Goal: Task Accomplishment & Management: Complete application form

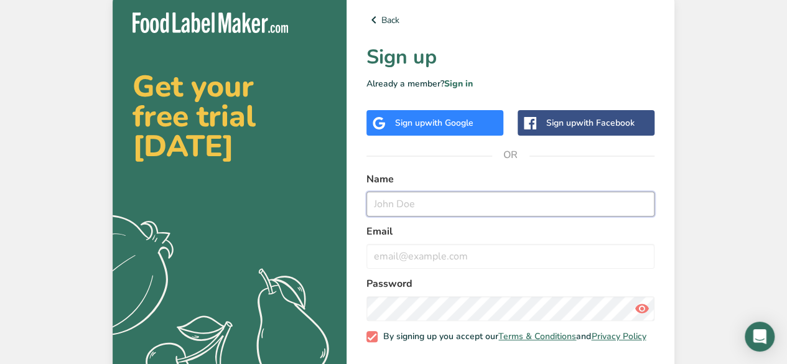
click at [432, 197] on input "text" at bounding box center [510, 204] width 288 height 25
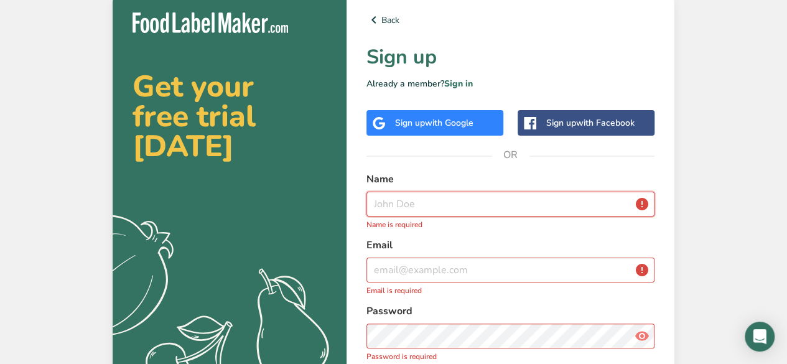
type input "j"
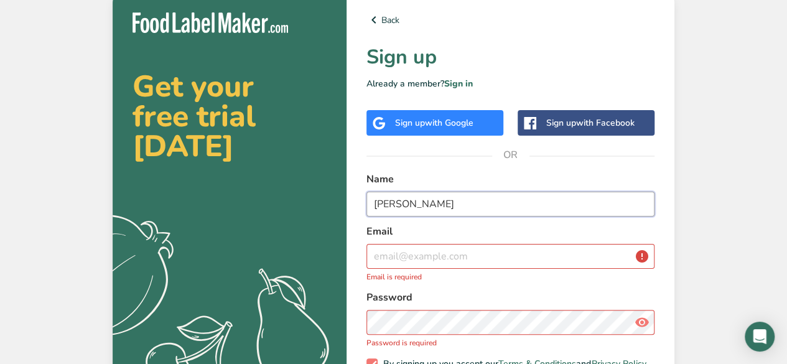
type input "[PERSON_NAME]"
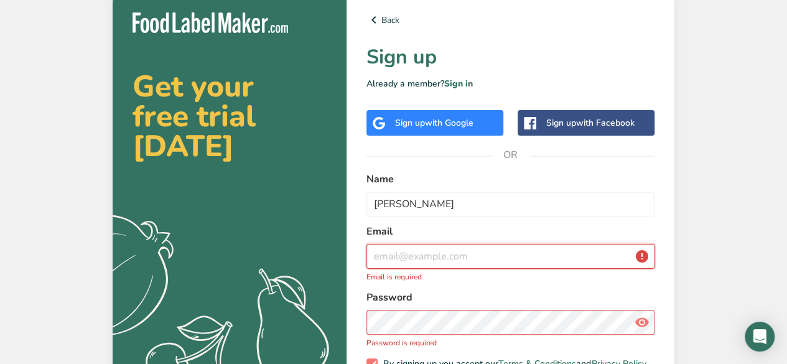
click at [419, 256] on input "email" at bounding box center [510, 256] width 288 height 25
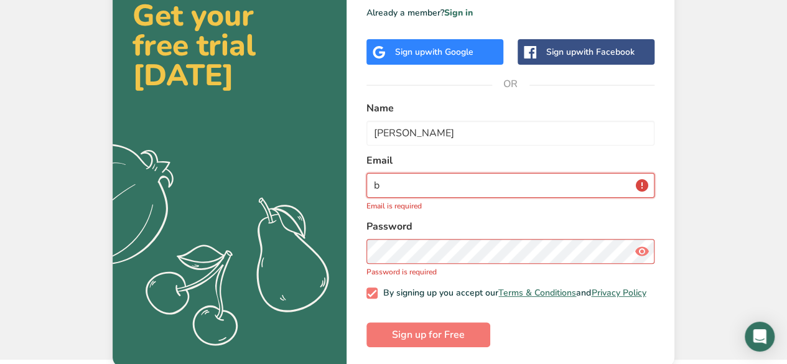
scroll to position [67, 0]
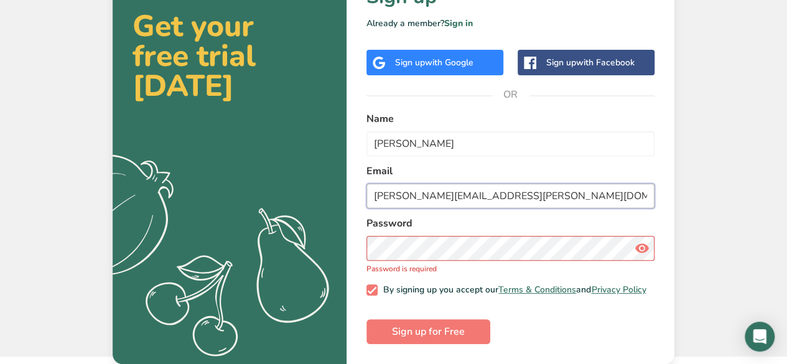
type input "[PERSON_NAME][EMAIL_ADDRESS][PERSON_NAME][DOMAIN_NAME]"
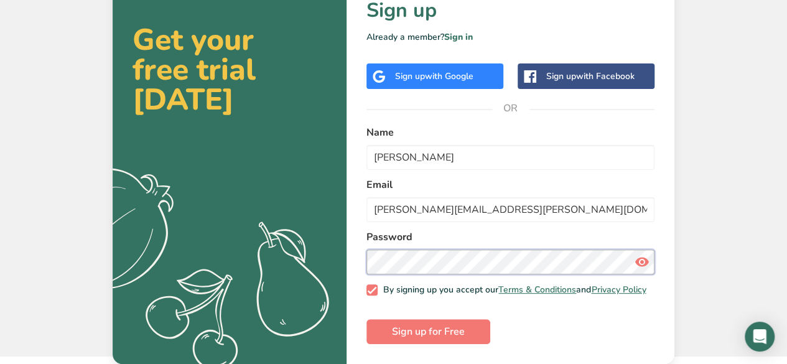
scroll to position [54, 0]
click at [366, 319] on button "Sign up for Free" at bounding box center [428, 331] width 124 height 25
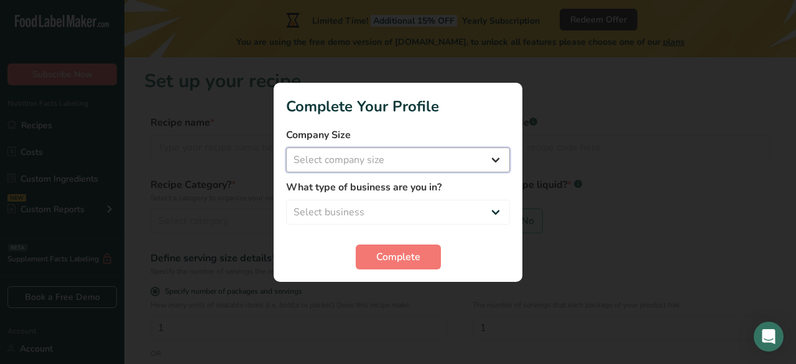
click at [394, 159] on select "Select company size Fewer than 10 Employees 10 to 50 Employees 51 to 500 Employ…" at bounding box center [398, 159] width 224 height 25
select select "1"
click at [286, 147] on select "Select company size Fewer than 10 Employees 10 to 50 Employees 51 to 500 Employ…" at bounding box center [398, 159] width 224 height 25
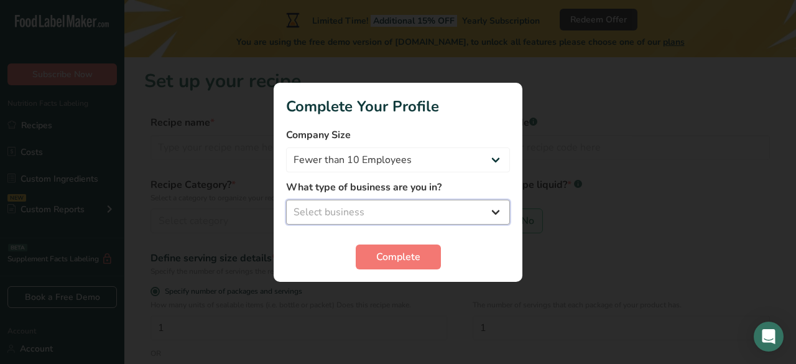
click at [370, 215] on select "Select business Packaged Food Manufacturer Restaurant & Cafe Bakery Meal Plans …" at bounding box center [398, 212] width 224 height 25
select select "3"
click at [286, 200] on select "Select business Packaged Food Manufacturer Restaurant & Cafe Bakery Meal Plans …" at bounding box center [398, 212] width 224 height 25
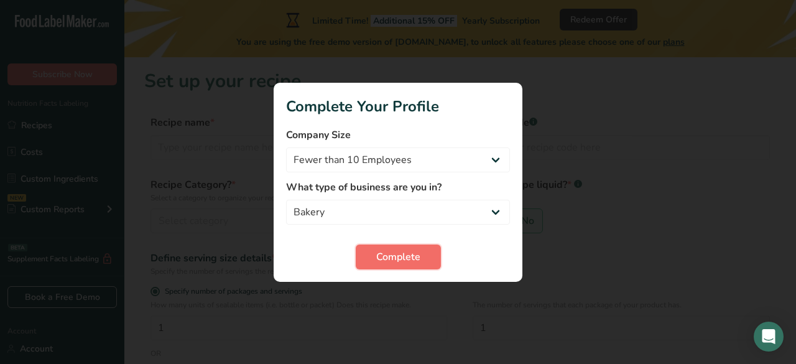
click at [413, 254] on span "Complete" at bounding box center [398, 256] width 44 height 15
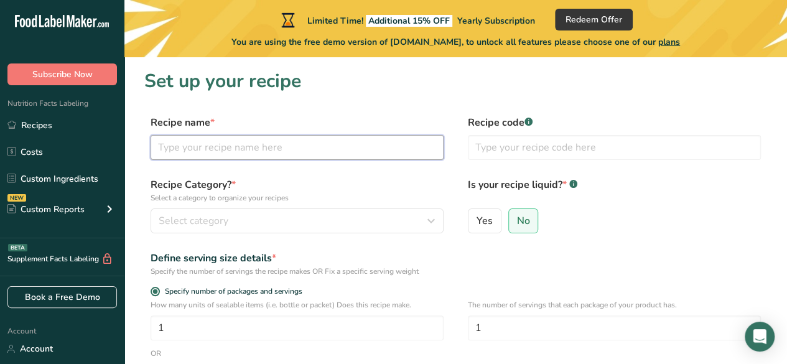
click at [279, 147] on input "text" at bounding box center [297, 147] width 293 height 25
type input "[PERSON_NAME] recipe"
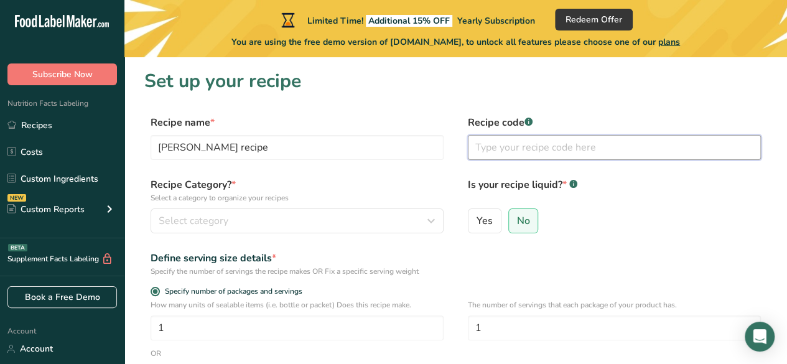
click at [534, 146] on input "text" at bounding box center [614, 147] width 293 height 25
type input "112134"
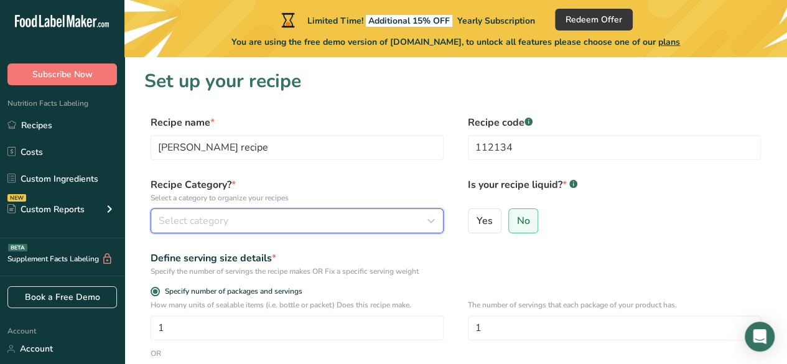
click at [221, 218] on span "Select category" at bounding box center [194, 220] width 70 height 15
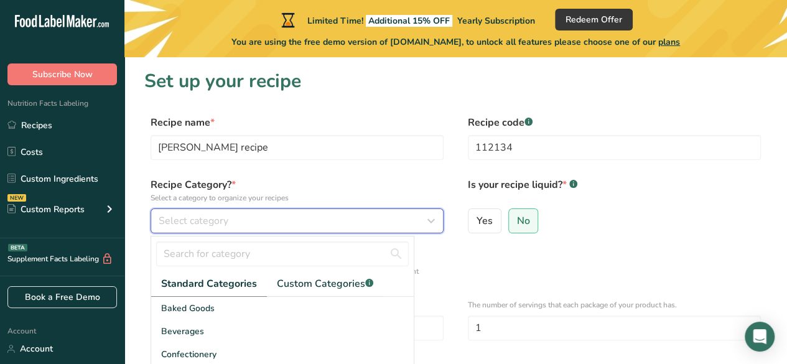
click at [249, 215] on div "Select category" at bounding box center [293, 220] width 269 height 15
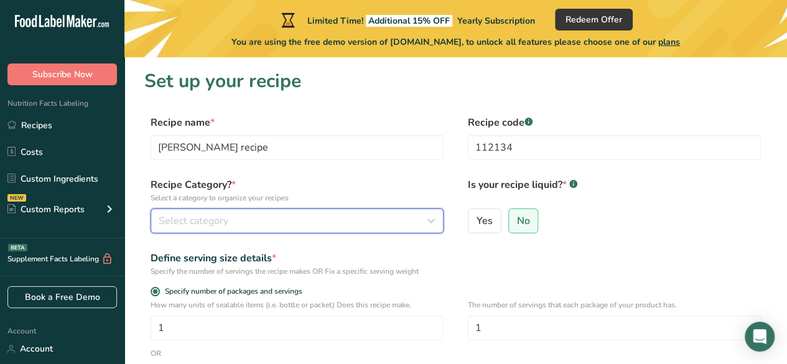
click at [273, 225] on div "Select category" at bounding box center [293, 220] width 269 height 15
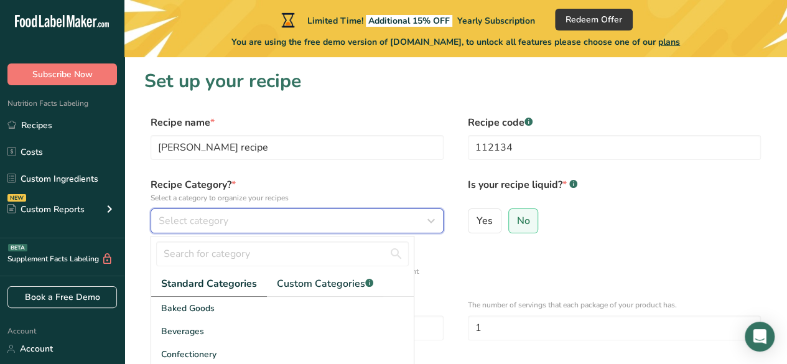
click at [273, 225] on div "Select category" at bounding box center [293, 220] width 269 height 15
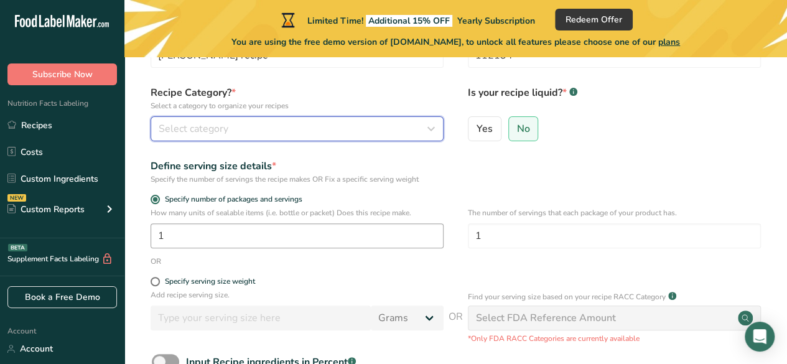
scroll to position [93, 0]
click at [187, 130] on span "Select category" at bounding box center [194, 128] width 70 height 15
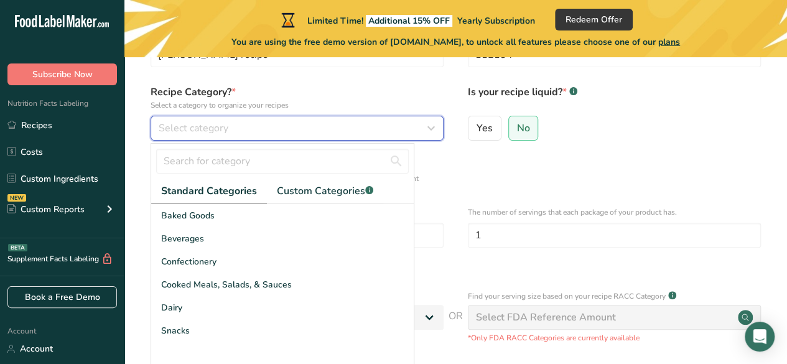
click at [434, 128] on icon "button" at bounding box center [431, 128] width 15 height 22
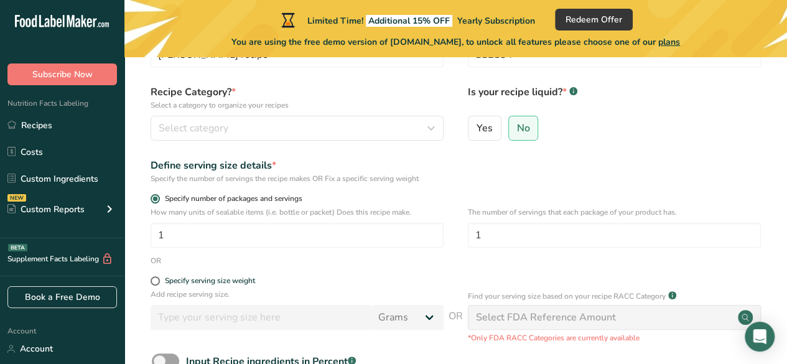
click at [266, 199] on span "Specify number of packages and servings" at bounding box center [231, 198] width 142 height 9
click at [159, 199] on input "Specify number of packages and servings" at bounding box center [155, 199] width 8 height 8
click at [231, 161] on div "Define serving size details *" at bounding box center [297, 165] width 293 height 15
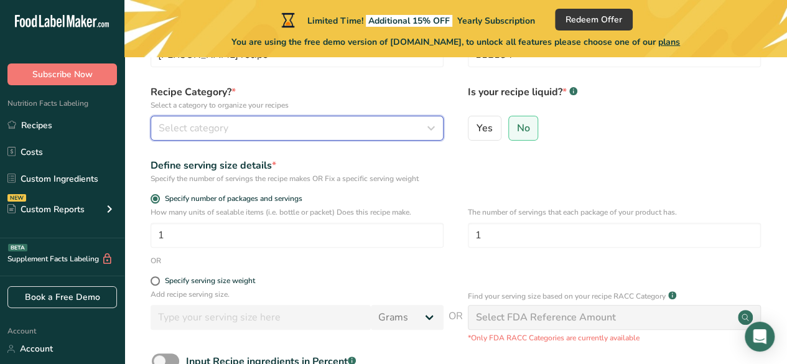
click at [230, 133] on div "Select category" at bounding box center [293, 128] width 269 height 15
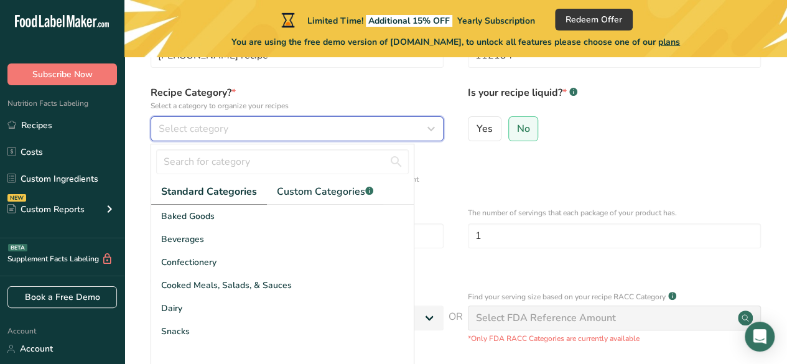
scroll to position [91, 0]
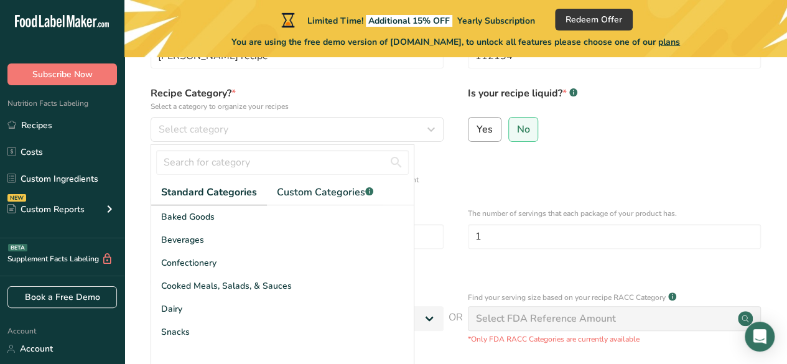
click at [483, 121] on label "Yes" at bounding box center [485, 129] width 34 height 25
click at [477, 125] on input "Yes" at bounding box center [472, 129] width 8 height 8
radio input "true"
radio input "false"
select select "22"
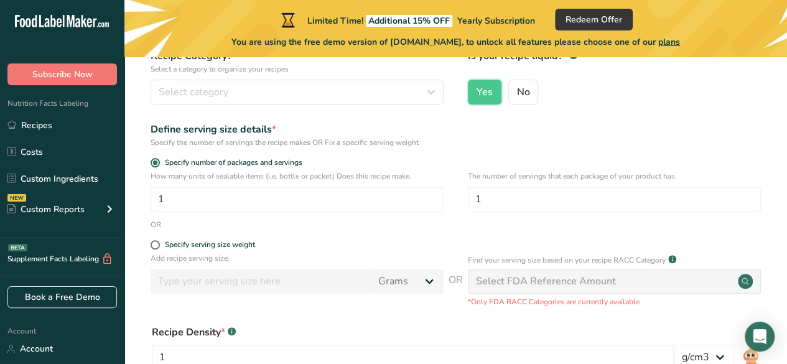
scroll to position [131, 0]
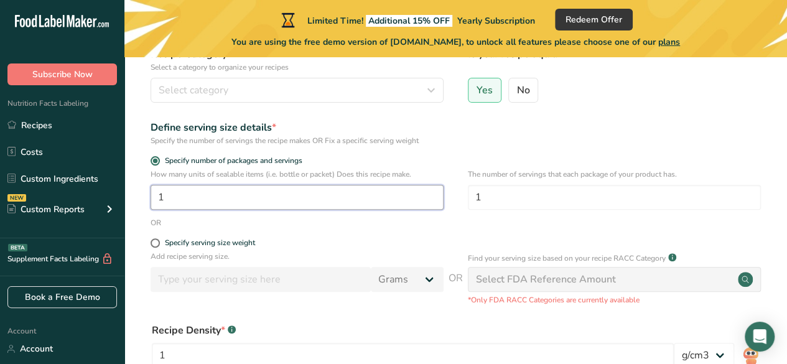
click at [225, 197] on input "1" at bounding box center [297, 197] width 293 height 25
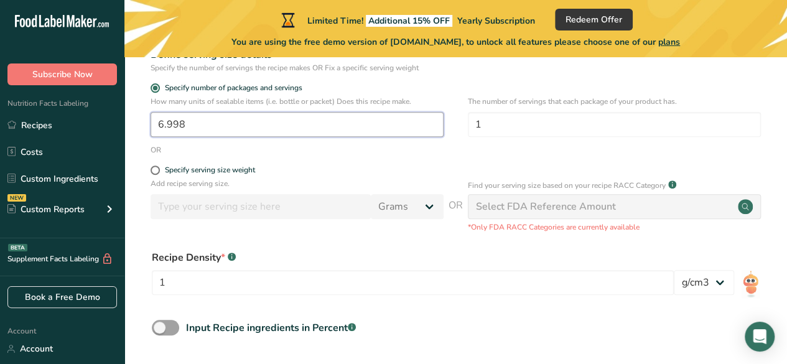
scroll to position [205, 0]
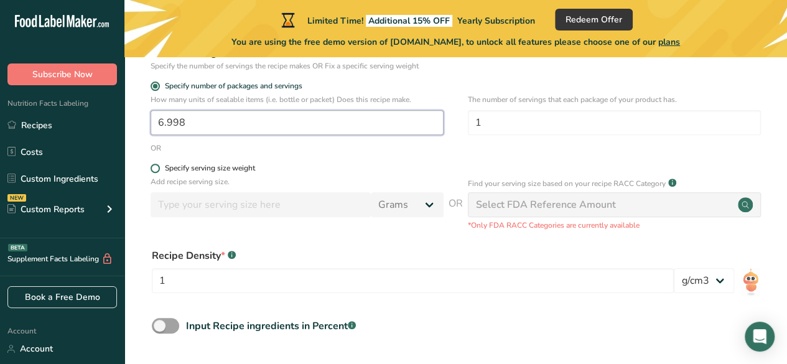
type input "6.998"
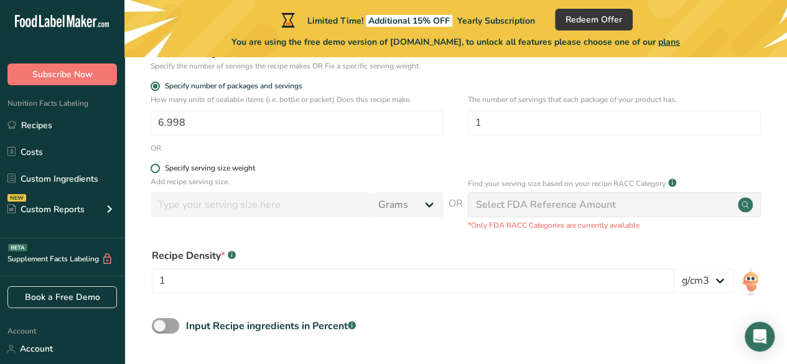
click at [157, 167] on span at bounding box center [155, 168] width 9 height 9
click at [157, 167] on input "Specify serving size weight" at bounding box center [155, 168] width 8 height 8
radio input "true"
radio input "false"
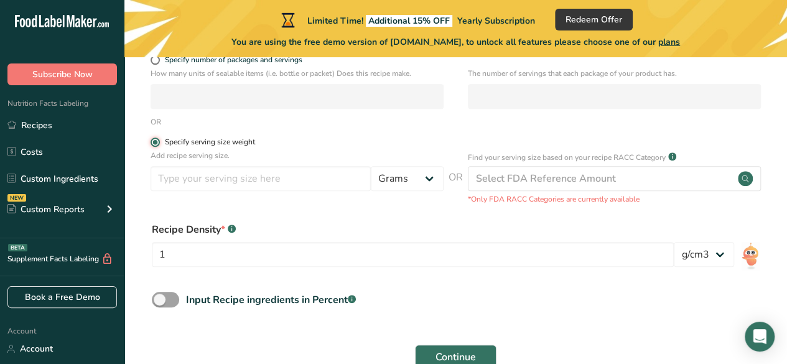
scroll to position [232, 0]
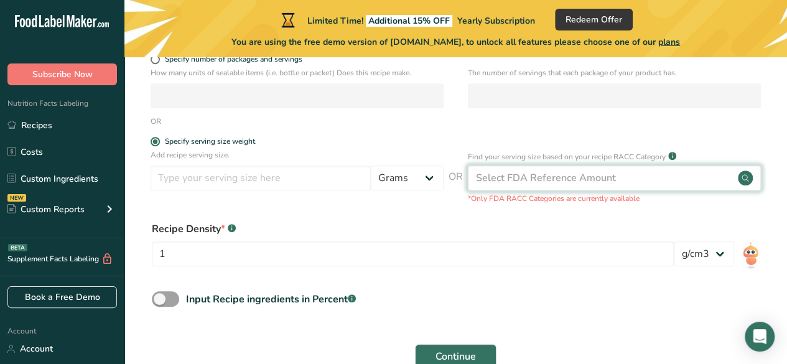
click at [524, 172] on div "Select FDA Reference Amount" at bounding box center [546, 177] width 140 height 15
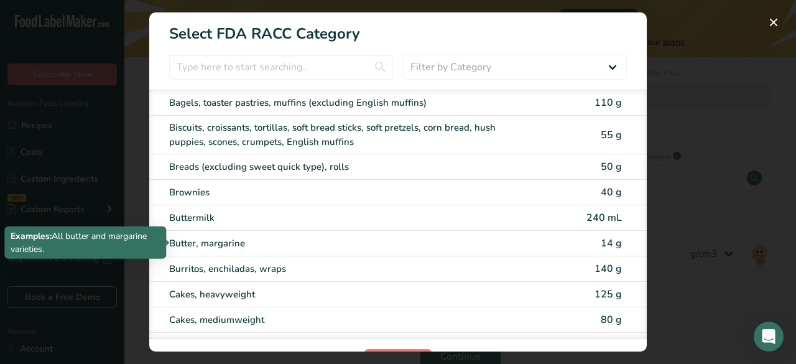
click at [214, 236] on div "Butter, margarine" at bounding box center [345, 243] width 353 height 14
type input "14"
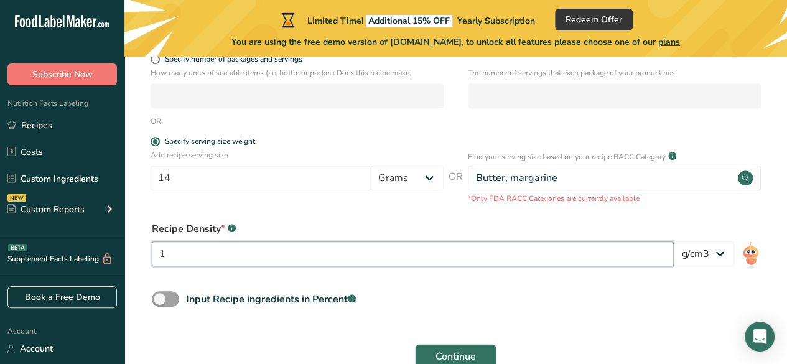
click at [213, 249] on input "1" at bounding box center [413, 253] width 522 height 25
click at [415, 344] on button "Continue" at bounding box center [456, 356] width 82 height 25
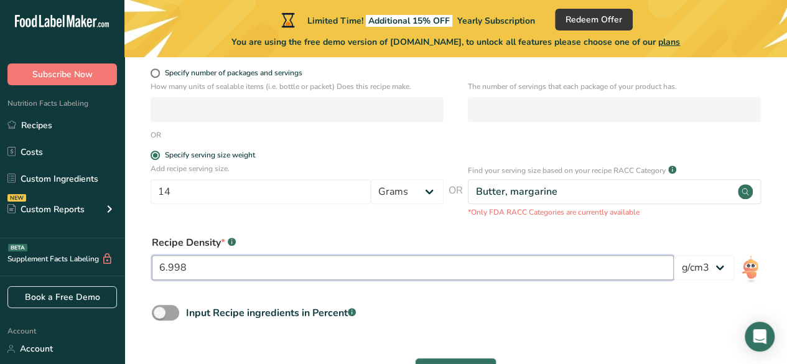
scroll to position [333, 0]
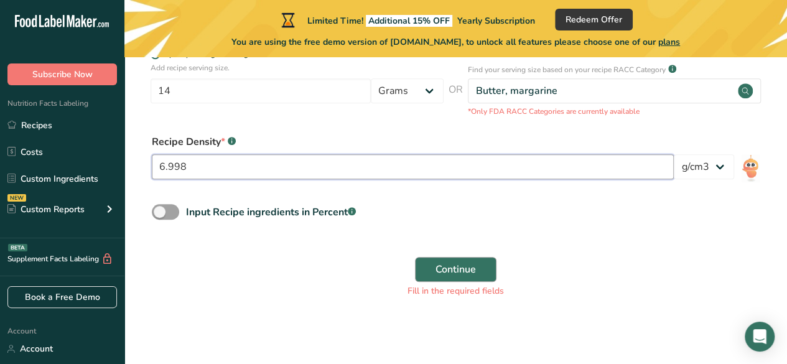
type input "6.998"
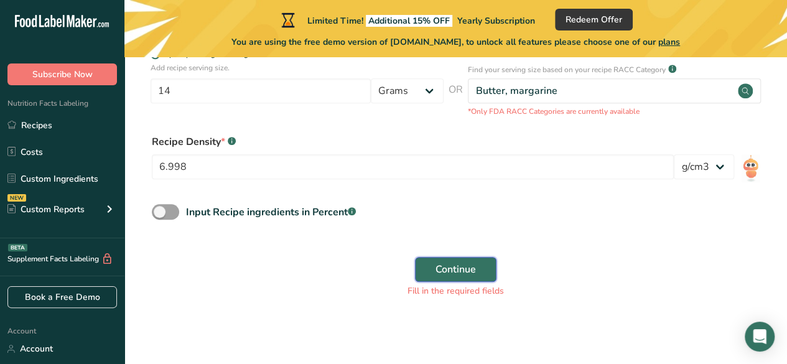
click at [467, 264] on span "Continue" at bounding box center [456, 269] width 40 height 15
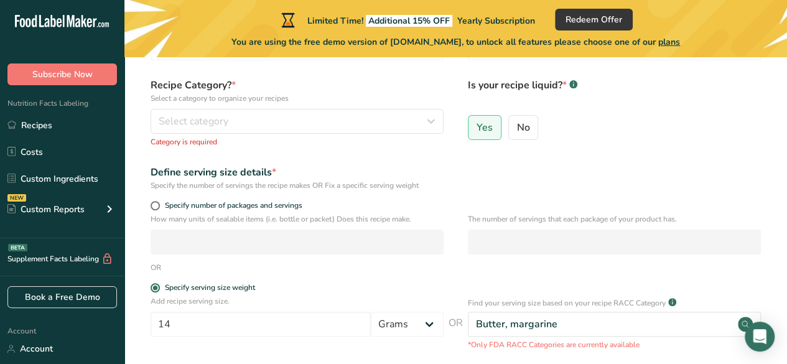
scroll to position [59, 0]
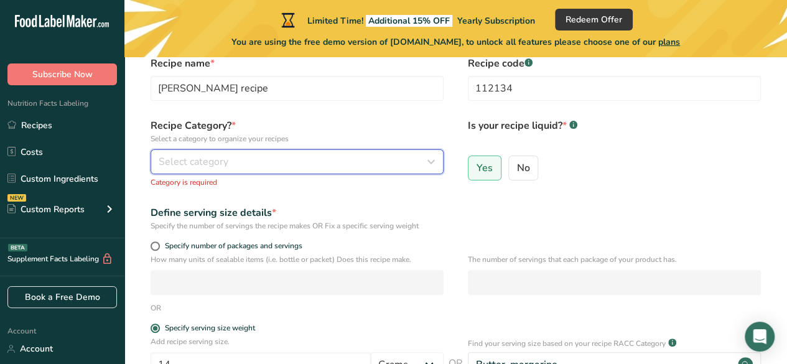
click at [238, 162] on div "Select category" at bounding box center [293, 161] width 269 height 15
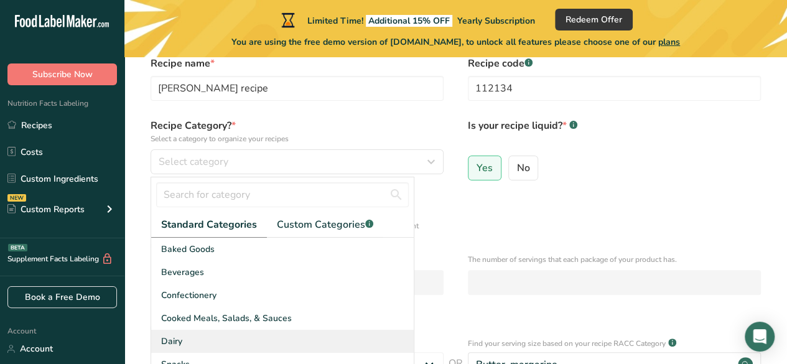
click at [190, 335] on div "Dairy" at bounding box center [282, 341] width 263 height 23
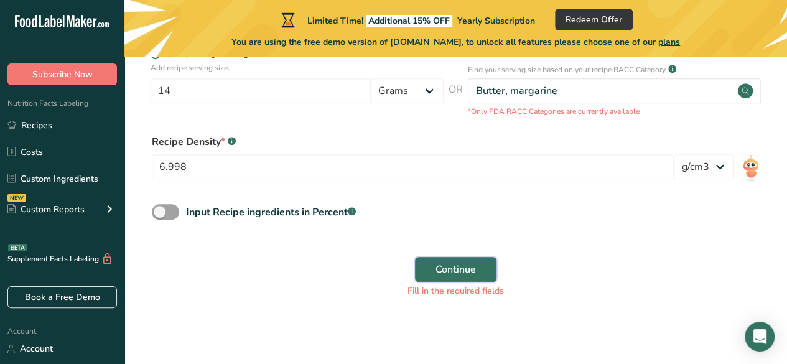
click at [473, 277] on button "Continue" at bounding box center [456, 269] width 82 height 25
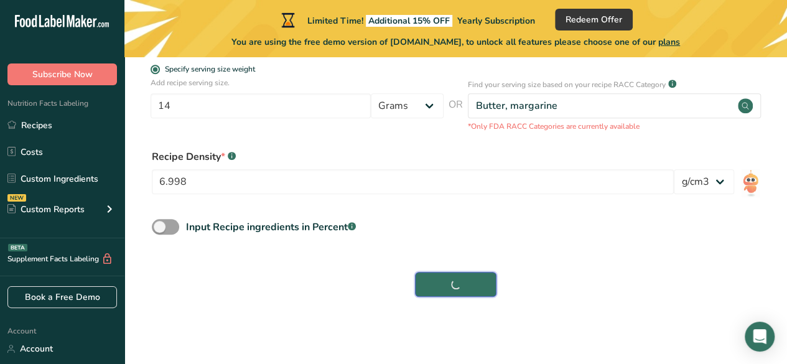
scroll to position [304, 0]
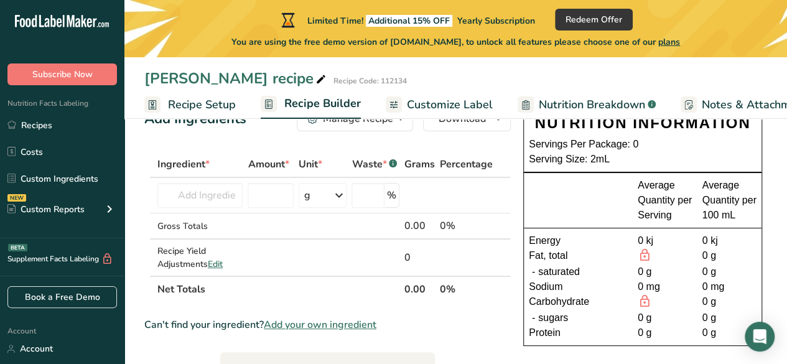
scroll to position [41, 0]
click at [245, 197] on td at bounding box center [270, 194] width 50 height 35
click at [225, 195] on input "text" at bounding box center [199, 194] width 85 height 25
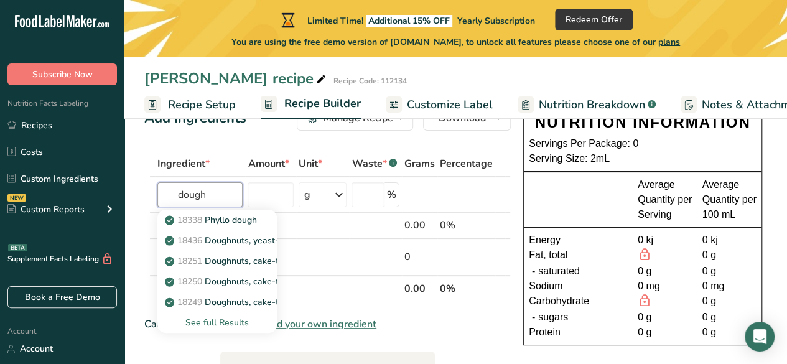
type input "dough"
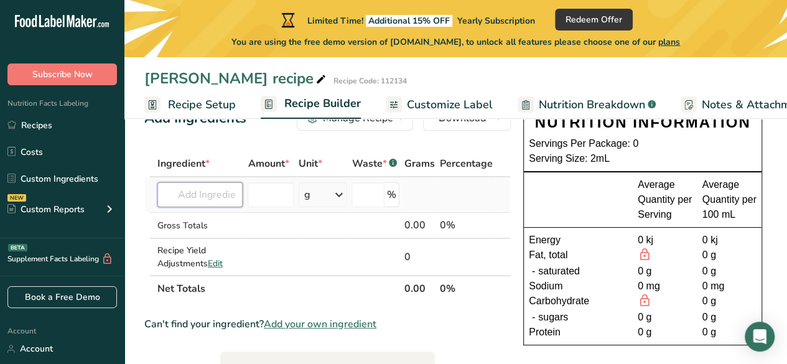
click at [223, 191] on input "text" at bounding box center [199, 194] width 85 height 25
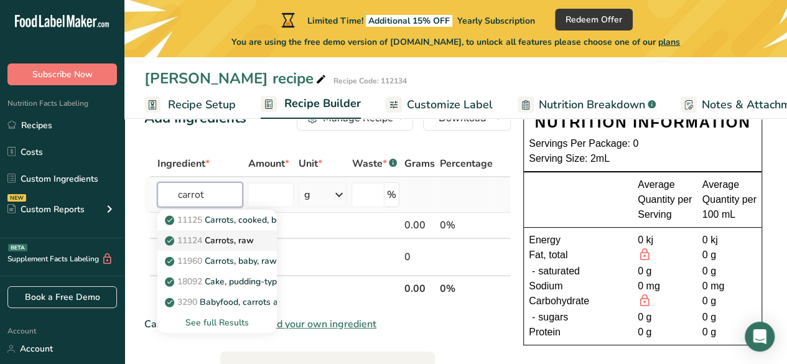
type input "carrot"
click at [215, 238] on p "11124 [GEOGRAPHIC_DATA], raw" at bounding box center [210, 240] width 86 height 13
type input "Carrots, raw"
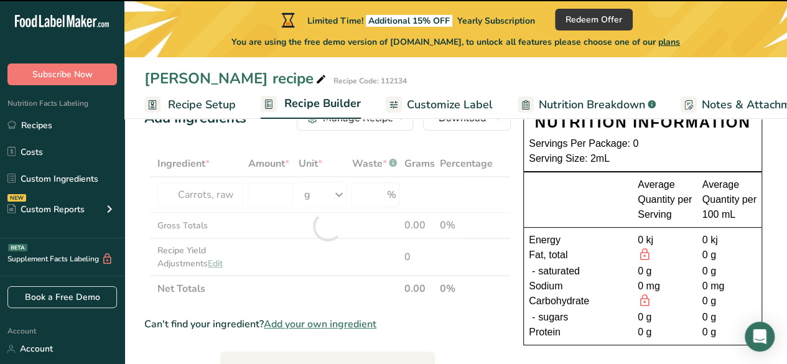
type input "0"
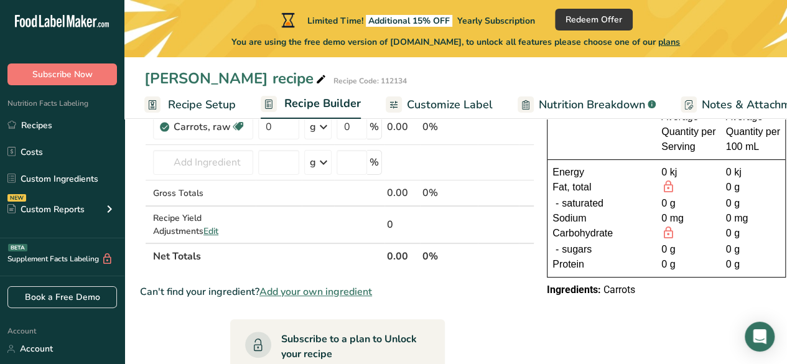
scroll to position [110, 0]
click at [420, 190] on td "0%" at bounding box center [449, 193] width 58 height 26
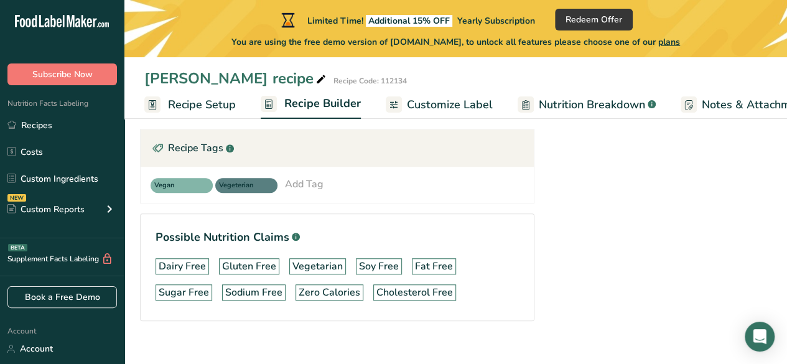
scroll to position [397, 0]
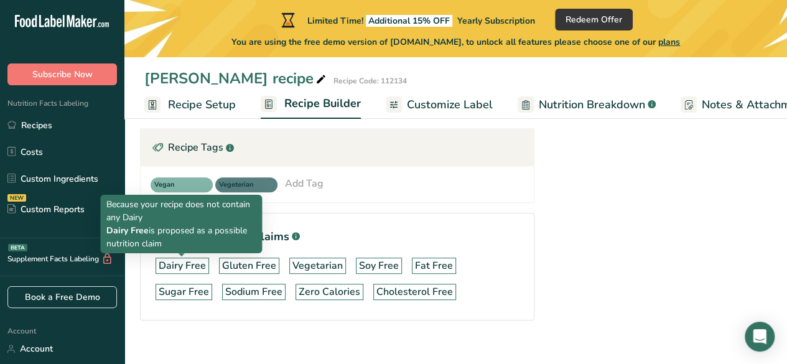
click at [189, 266] on div "Dairy Free" at bounding box center [182, 265] width 47 height 15
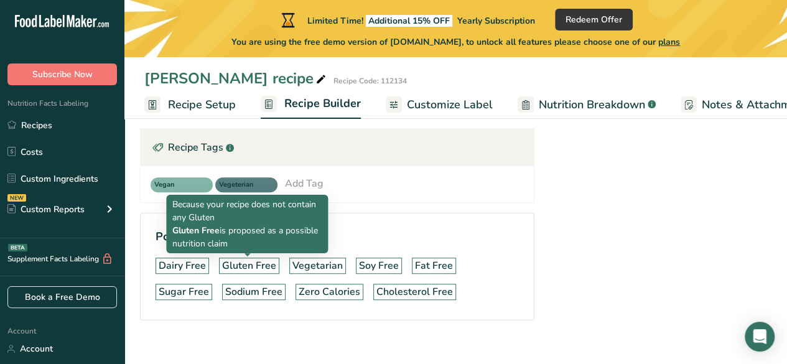
click at [233, 262] on div "Gluten Free" at bounding box center [249, 265] width 54 height 15
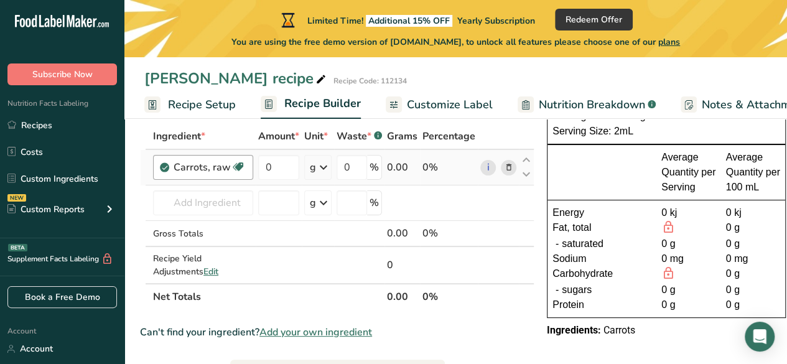
scroll to position [0, 0]
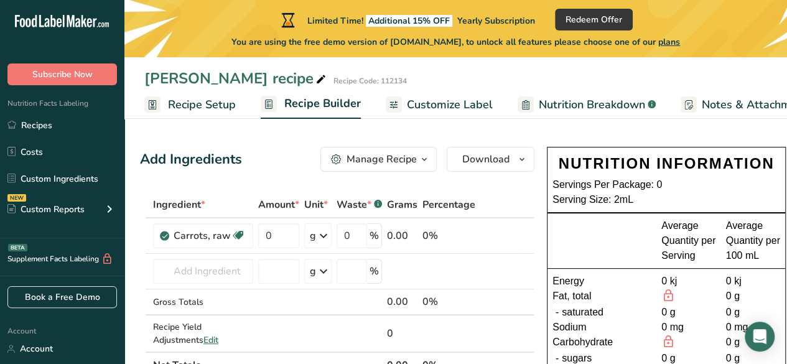
click at [189, 103] on span "Recipe Setup" at bounding box center [202, 104] width 68 height 17
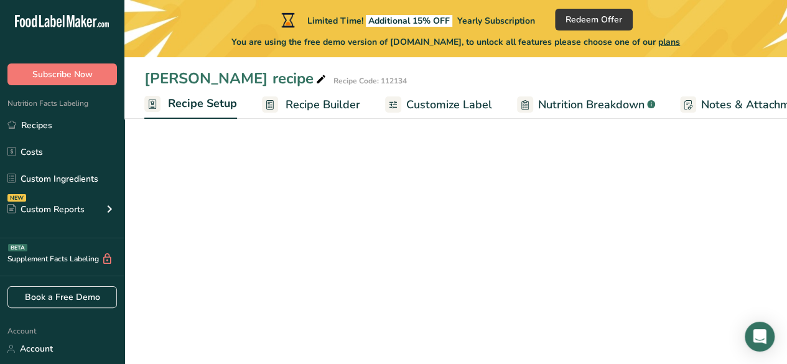
select select "22"
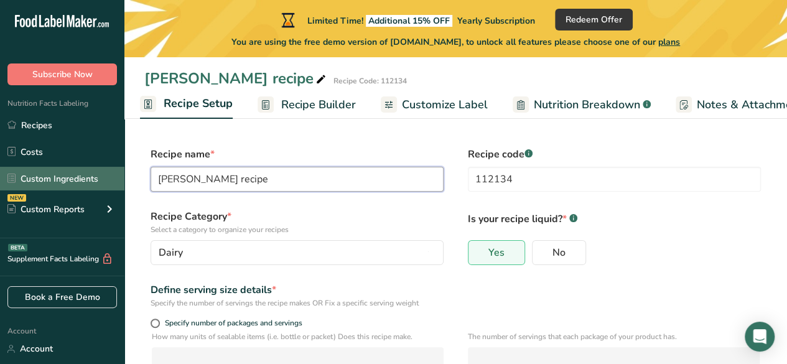
drag, startPoint x: 276, startPoint y: 179, endPoint x: 76, endPoint y: 170, distance: 200.5
click at [76, 170] on div ".a-20{fill:#fff;} Subscribe Now Nutrition Facts Labeling Recipes Costs Custom I…" at bounding box center [393, 325] width 787 height 650
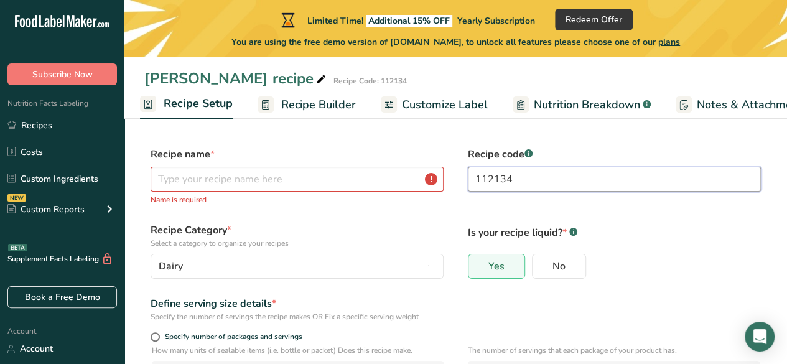
drag, startPoint x: 536, startPoint y: 174, endPoint x: 296, endPoint y: 218, distance: 244.9
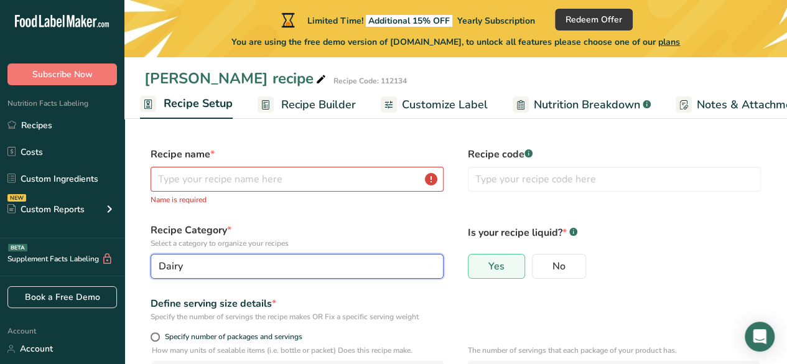
drag, startPoint x: 274, startPoint y: 261, endPoint x: 175, endPoint y: 276, distance: 99.5
click at [178, 276] on button "Dairy" at bounding box center [297, 266] width 293 height 25
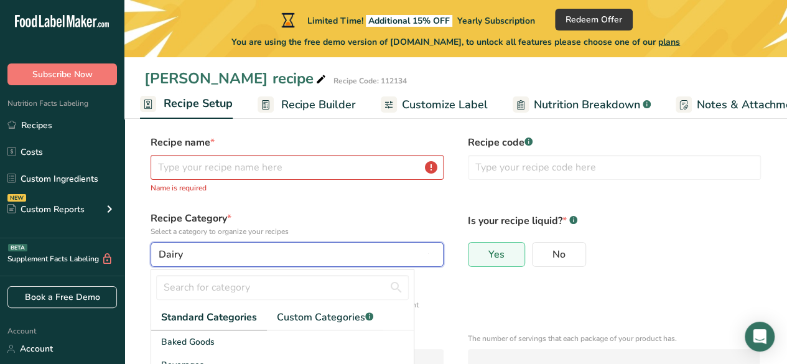
scroll to position [13, 0]
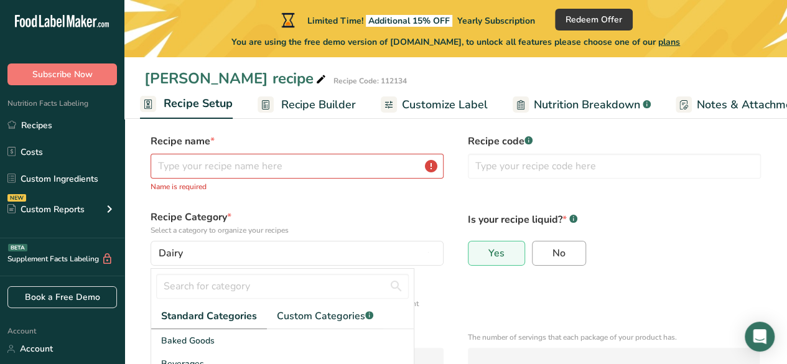
click at [571, 251] on label "No" at bounding box center [559, 253] width 54 height 25
click at [541, 251] on input "No" at bounding box center [537, 253] width 8 height 8
radio input "true"
radio input "false"
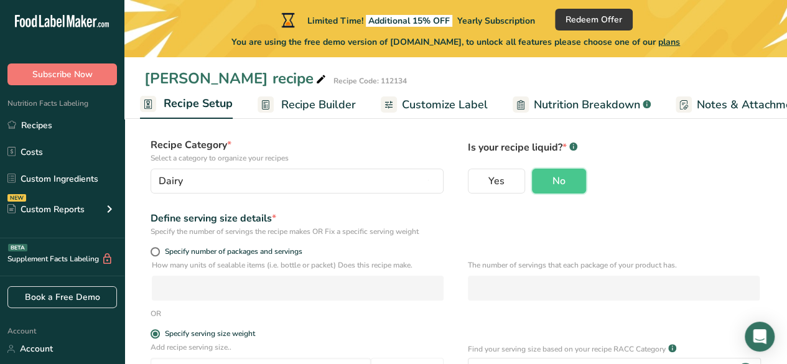
scroll to position [0, 0]
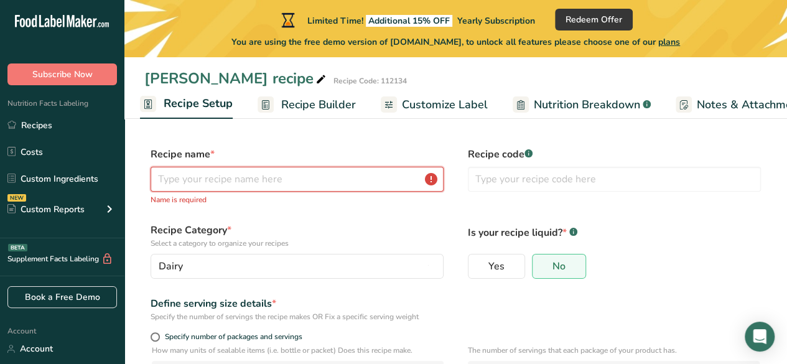
click at [182, 184] on input "text" at bounding box center [297, 179] width 293 height 25
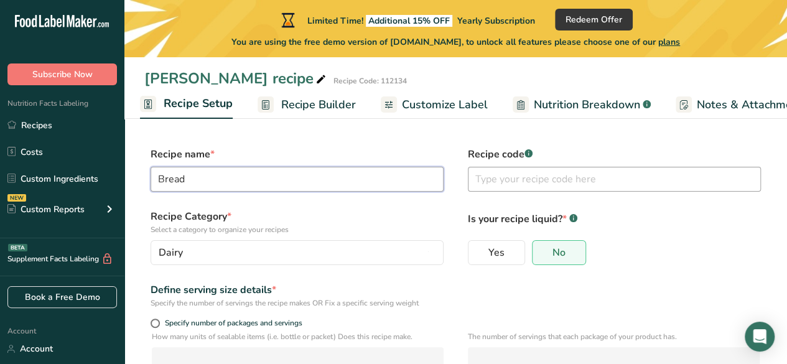
type input "Bread"
click at [509, 178] on input "text" at bounding box center [614, 179] width 293 height 25
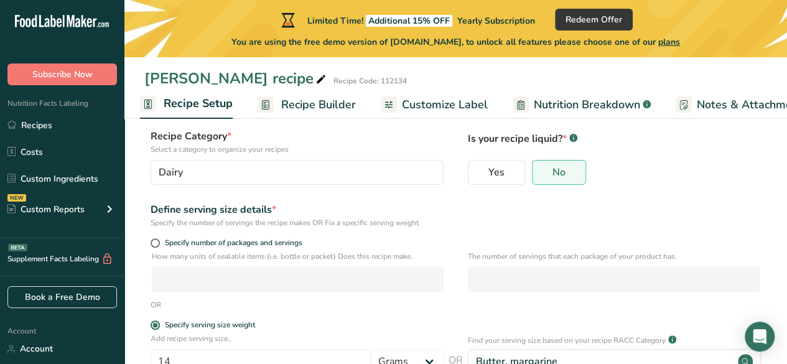
scroll to position [81, 0]
type input "12324"
click at [151, 248] on div "Specify number of packages and servings" at bounding box center [297, 244] width 293 height 12
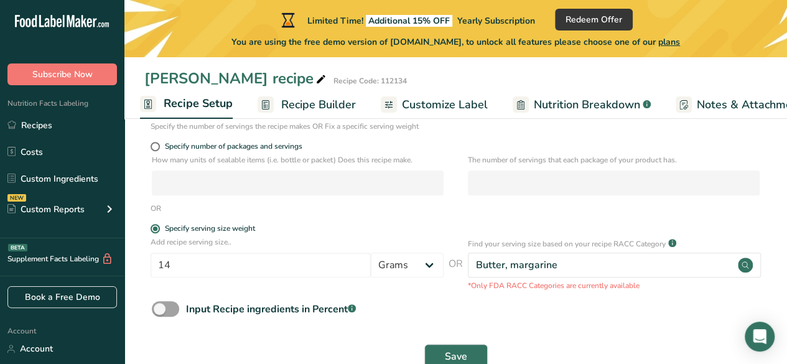
scroll to position [184, 0]
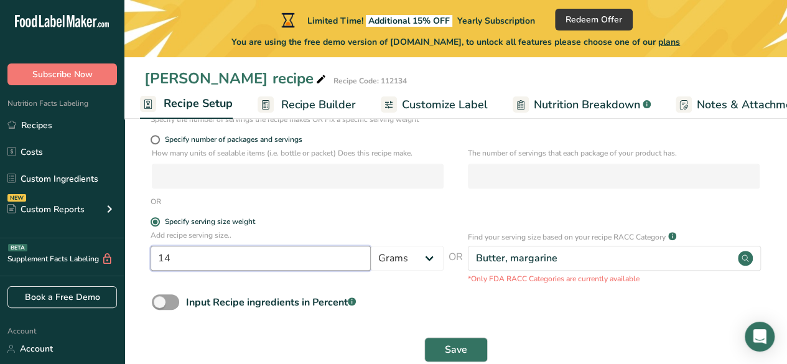
click at [240, 251] on input "14" at bounding box center [261, 258] width 220 height 25
type input "1"
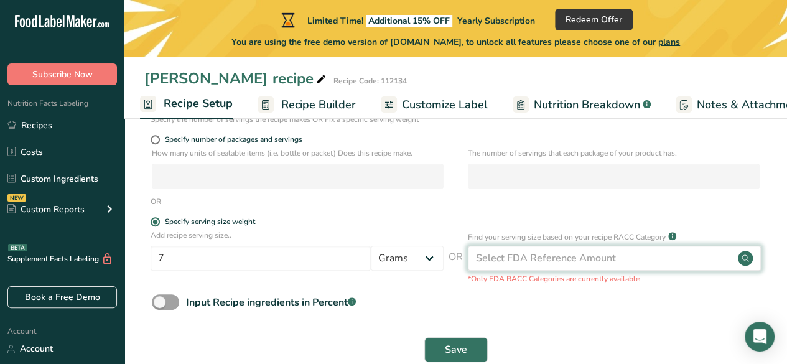
click at [561, 259] on div "Select FDA Reference Amount" at bounding box center [614, 258] width 293 height 25
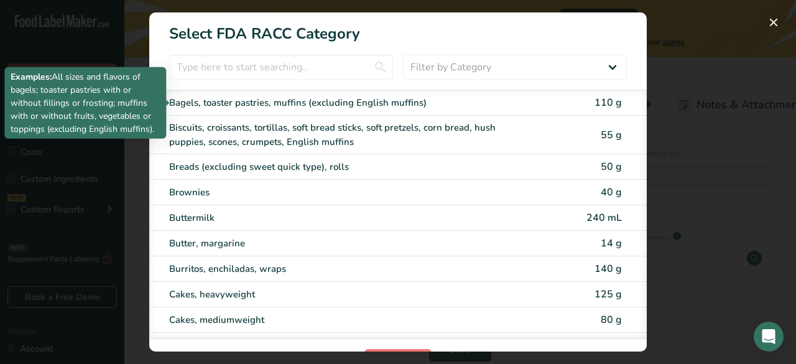
click at [348, 98] on div "Bagels, toaster pastries, muffins (excluding English muffins)" at bounding box center [345, 103] width 353 height 14
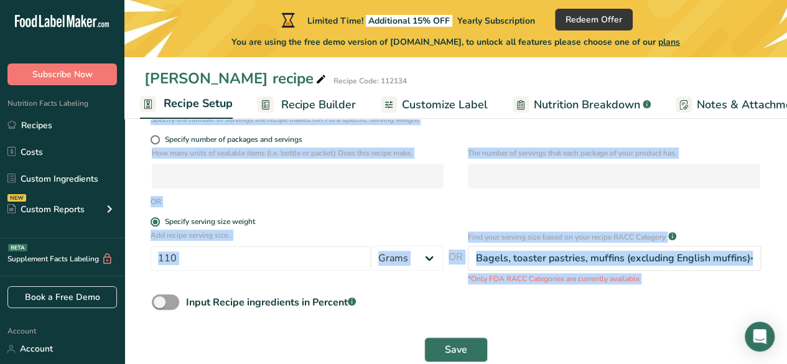
click at [348, 98] on div "[PERSON_NAME] recipe Recipe Code: 112134 Recipe Setup Recipe Builder Customize …" at bounding box center [455, 163] width 663 height 451
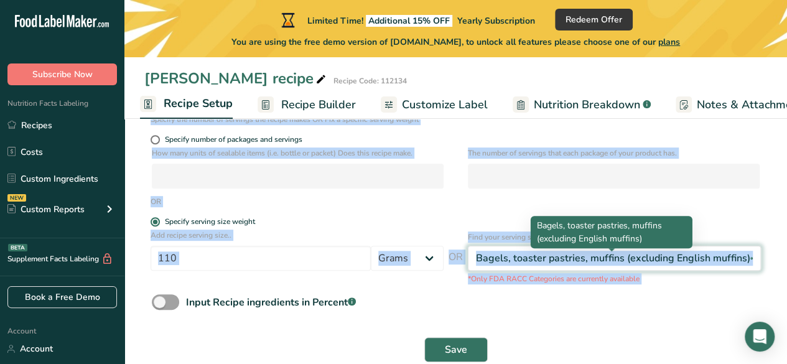
click at [516, 259] on div "Bagels, toaster pastries, muffins (excluding English muffins)" at bounding box center [613, 258] width 274 height 15
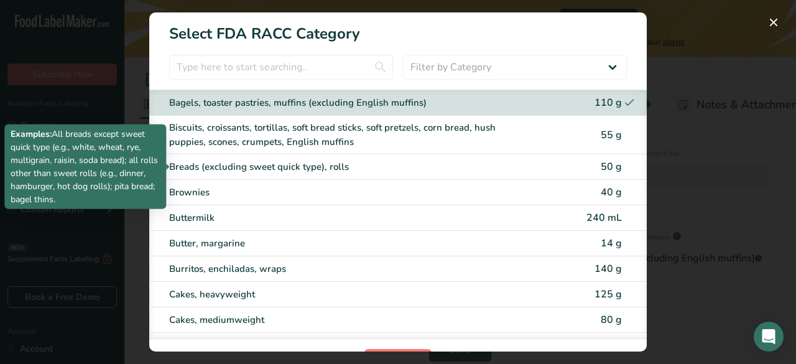
click at [215, 172] on div "Breads (excluding sweet quick type), rolls" at bounding box center [345, 167] width 353 height 14
type input "50"
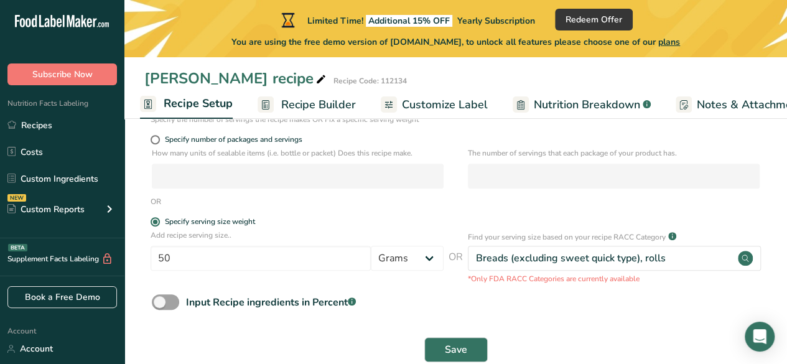
scroll to position [209, 0]
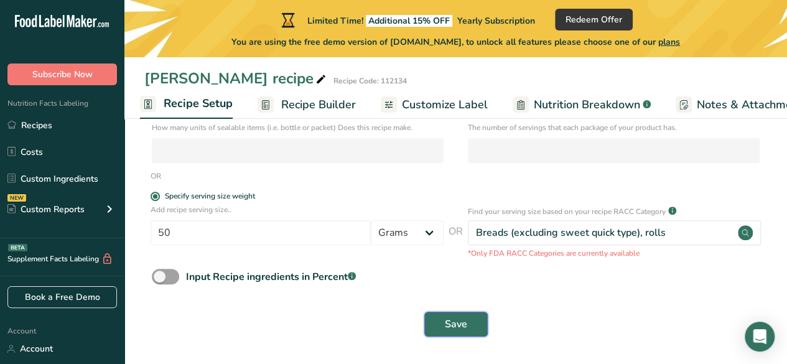
click at [439, 329] on button "Save" at bounding box center [455, 324] width 63 height 25
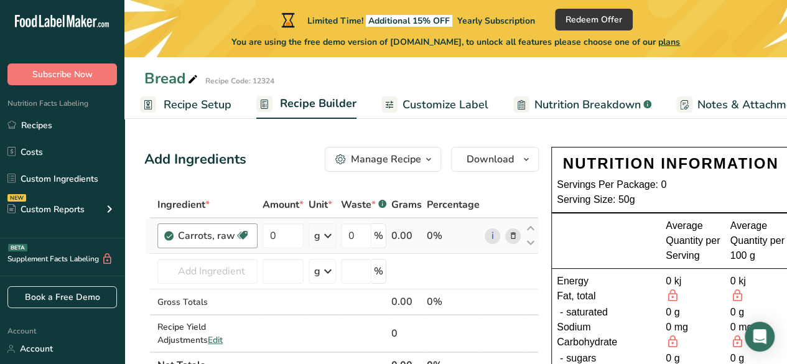
click at [231, 236] on div "Carrots, raw" at bounding box center [206, 235] width 57 height 15
drag, startPoint x: 230, startPoint y: 235, endPoint x: 151, endPoint y: 241, distance: 79.8
click at [151, 241] on tr "Carrots, raw Dairy free Gluten free Vegan Vegetarian Soy free 0 g Portions 1 cu…" at bounding box center [341, 235] width 393 height 35
click at [198, 223] on div "Carrots, raw Dairy free Gluten free Vegan Vegetarian Soy free" at bounding box center [207, 235] width 100 height 25
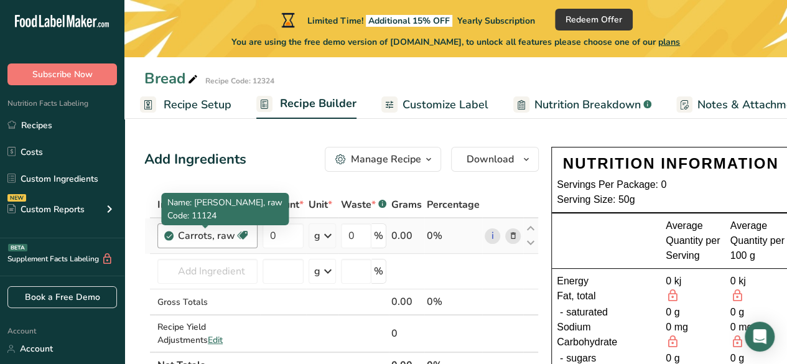
click at [203, 238] on div "Carrots, raw" at bounding box center [206, 235] width 57 height 15
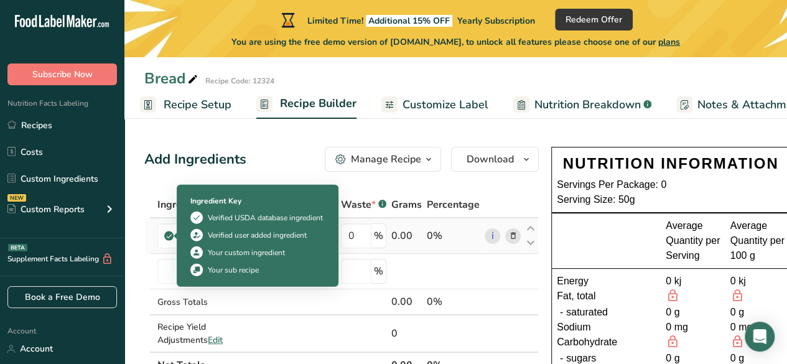
drag, startPoint x: 209, startPoint y: 238, endPoint x: 147, endPoint y: 236, distance: 61.6
click at [147, 236] on tr "Carrots, raw Dairy free Gluten free Vegan Vegetarian Soy free 0 g Portions 1 cu…" at bounding box center [341, 235] width 393 height 35
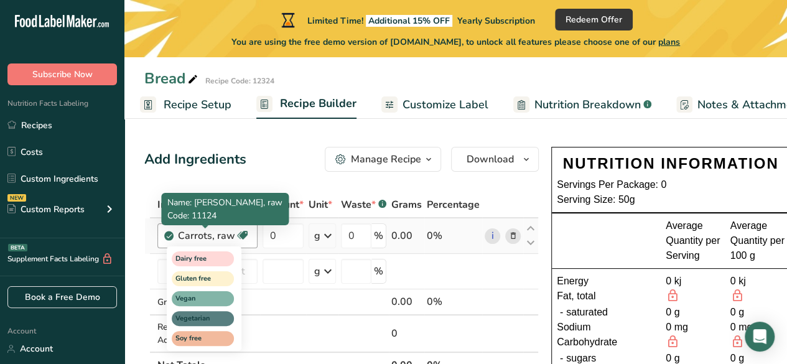
click at [281, 263] on div "Dairy free Gluten free Vegan Vegetarian Soy free" at bounding box center [226, 297] width 119 height 107
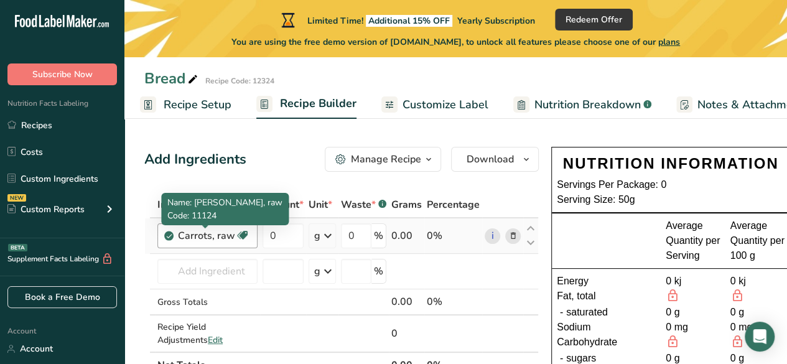
click at [198, 238] on div "Carrots, raw" at bounding box center [206, 235] width 57 height 15
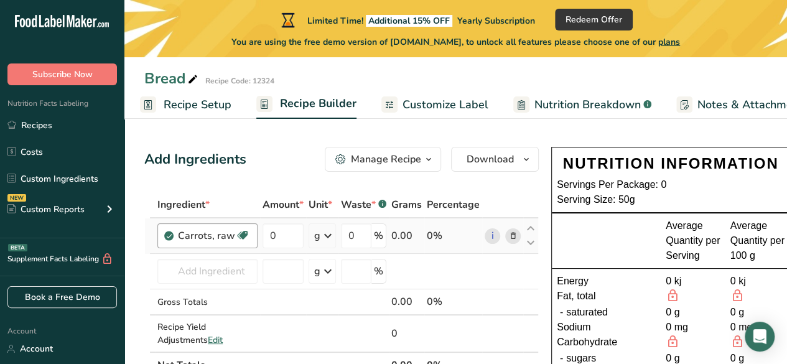
scroll to position [16, 0]
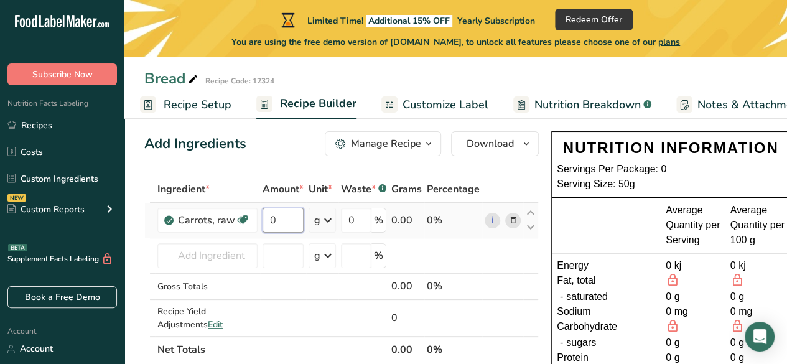
click at [277, 225] on input "0" at bounding box center [283, 220] width 41 height 25
type input "5"
click at [407, 223] on div "Ingredient * Amount * Unit * Waste * .a-a{fill:#347362;}.b-a{fill:#fff;} Grams …" at bounding box center [341, 269] width 394 height 187
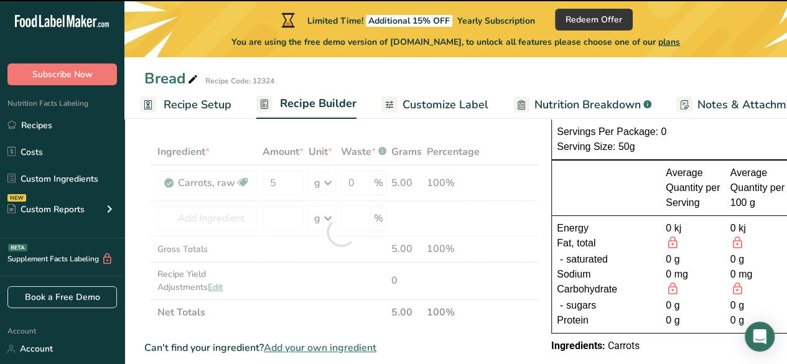
scroll to position [61, 0]
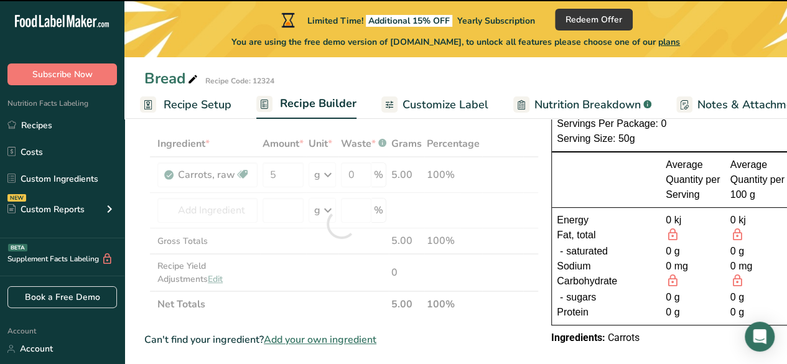
click at [489, 223] on div at bounding box center [341, 224] width 394 height 187
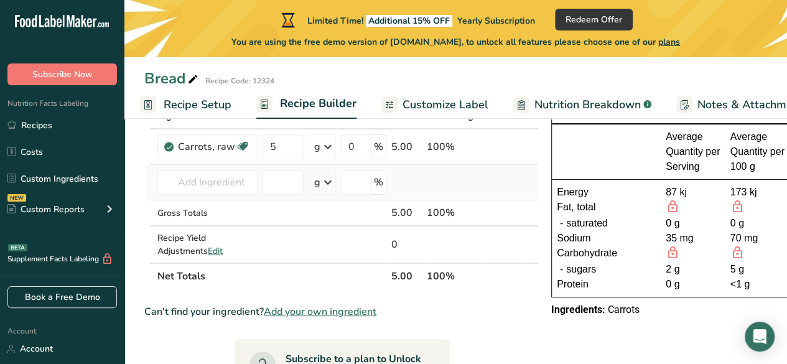
scroll to position [69, 0]
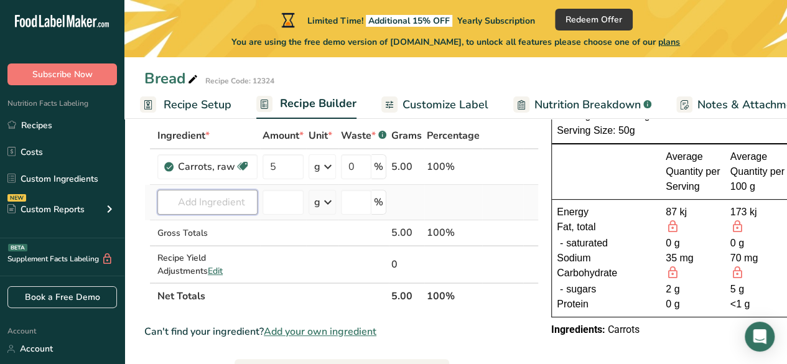
click at [232, 197] on input "text" at bounding box center [207, 202] width 100 height 25
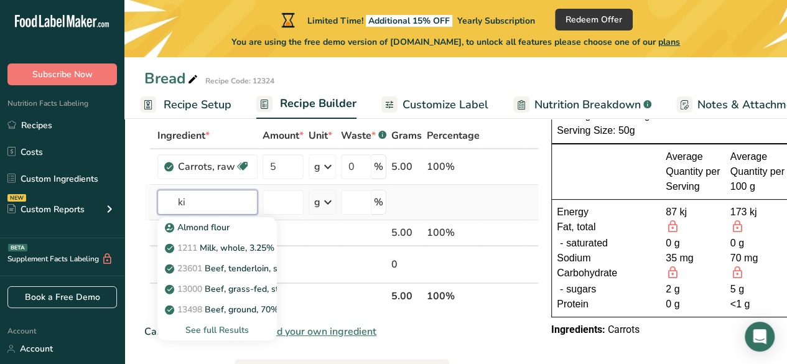
type input "k"
type input "milk"
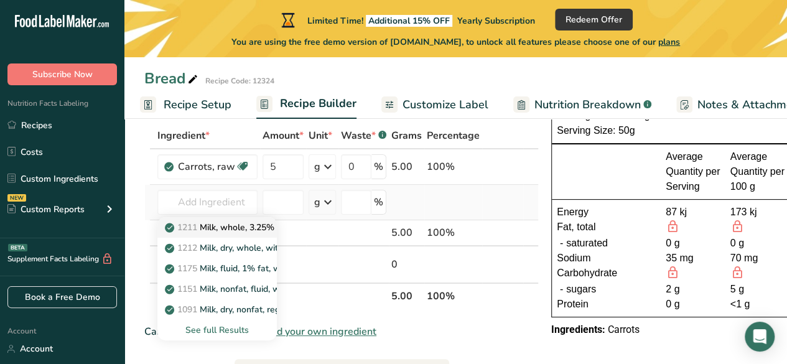
click at [262, 225] on p "1211 Milk, whole, 3.25% milkfat, without added vitamin A and [MEDICAL_DATA]" at bounding box center [333, 227] width 332 height 13
type input "Milk, whole, 3.25% milkfat, without added vitamin A and [MEDICAL_DATA]"
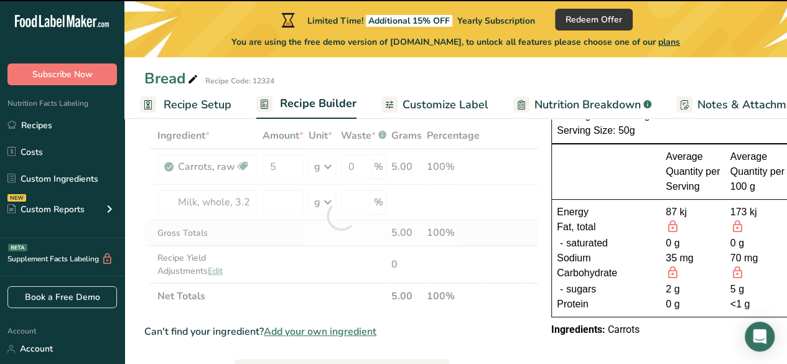
type input "0"
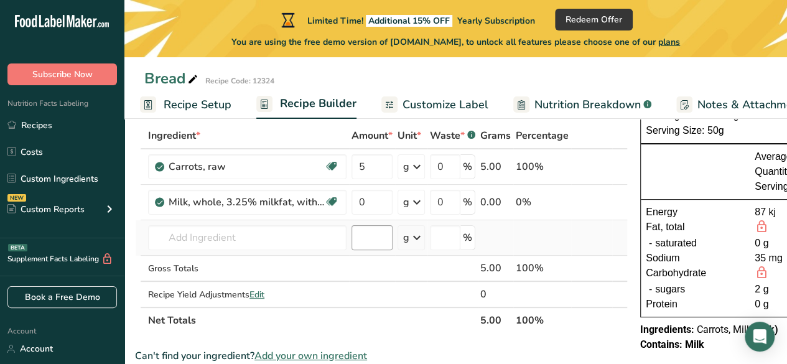
scroll to position [0, 0]
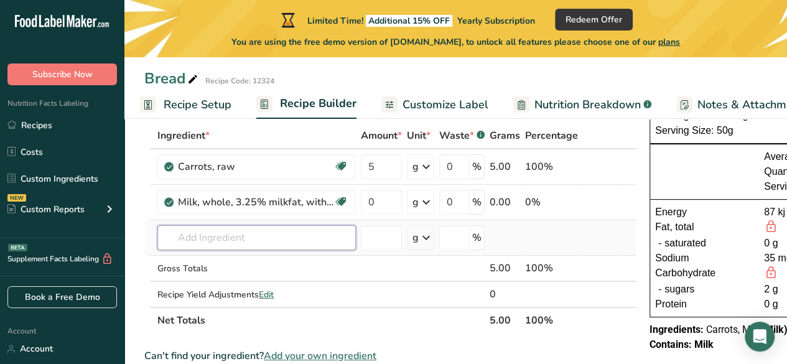
click at [271, 245] on input "text" at bounding box center [256, 237] width 198 height 25
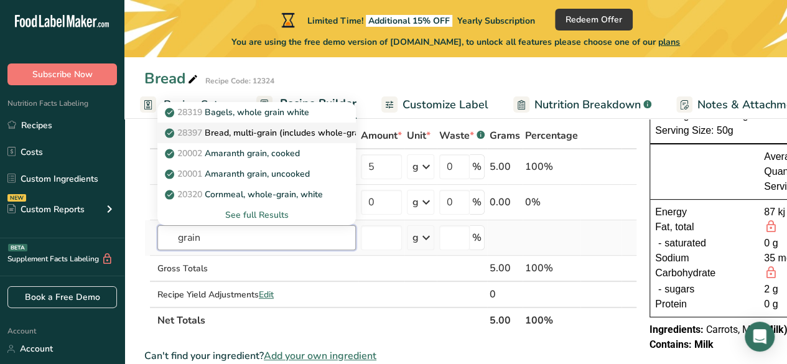
type input "grain"
click at [278, 134] on p "28397 Bread, multi-grain (includes whole-grain)" at bounding box center [268, 132] width 202 height 13
type input "Bread, multi-grain (includes whole-grain)"
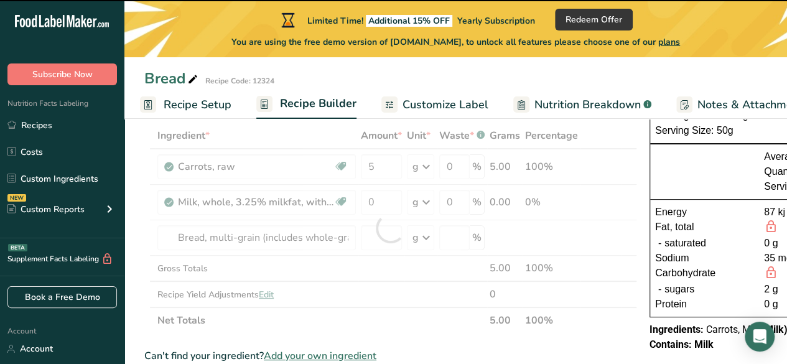
type input "0"
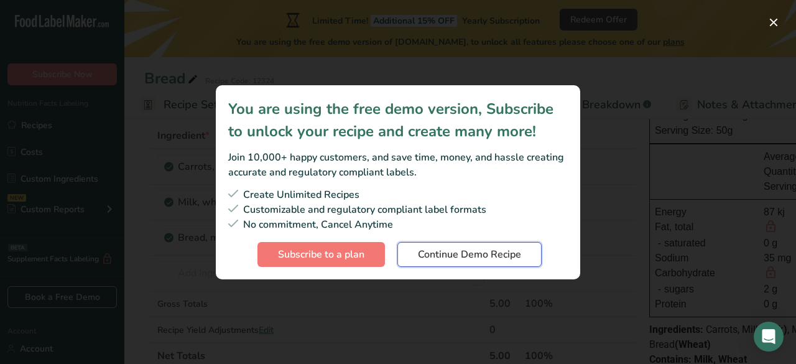
click at [465, 254] on span "Continue Demo Recipe" at bounding box center [469, 254] width 103 height 15
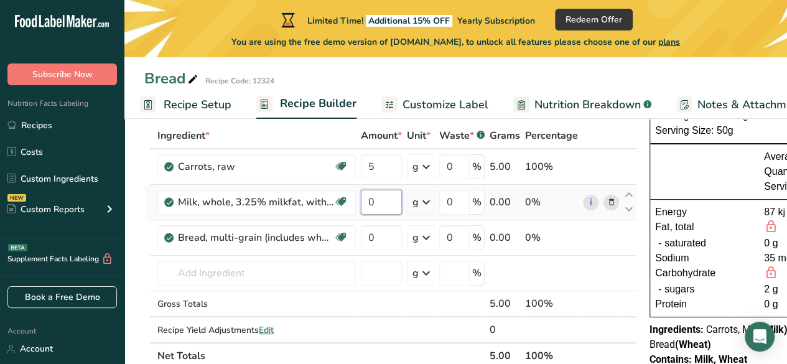
click at [378, 197] on input "0" at bounding box center [381, 202] width 41 height 25
type input "4"
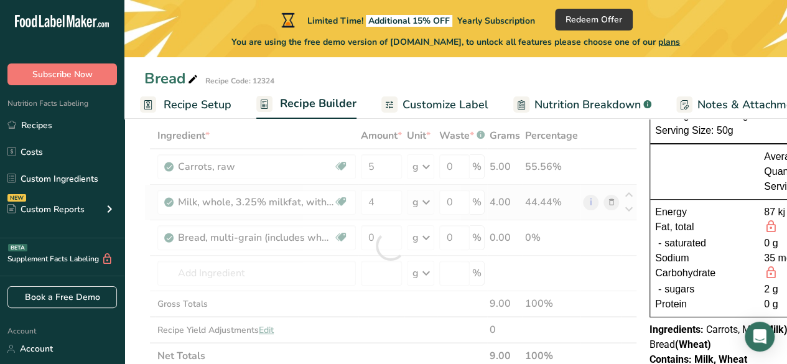
click at [432, 207] on div "Ingredient * Amount * Unit * Waste * .a-a{fill:#347362;}.b-a{fill:#fff;} Grams …" at bounding box center [390, 246] width 493 height 246
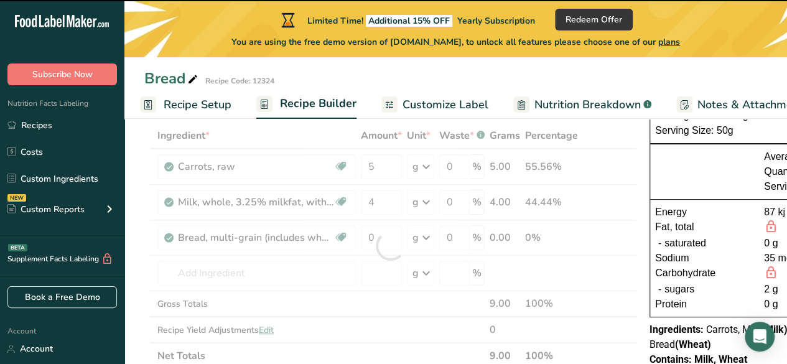
click at [427, 203] on div at bounding box center [390, 246] width 493 height 246
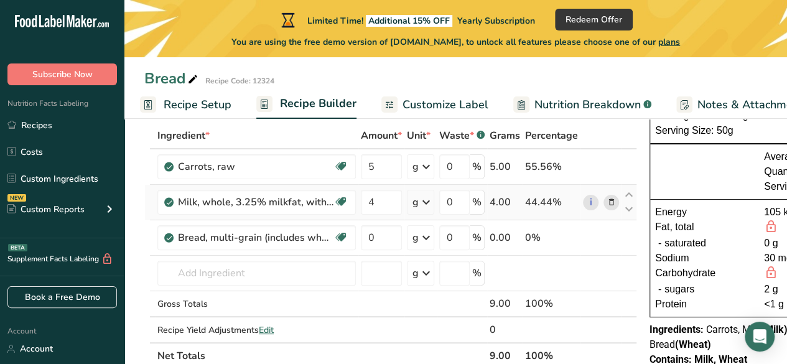
click at [418, 202] on div "g" at bounding box center [416, 202] width 6 height 15
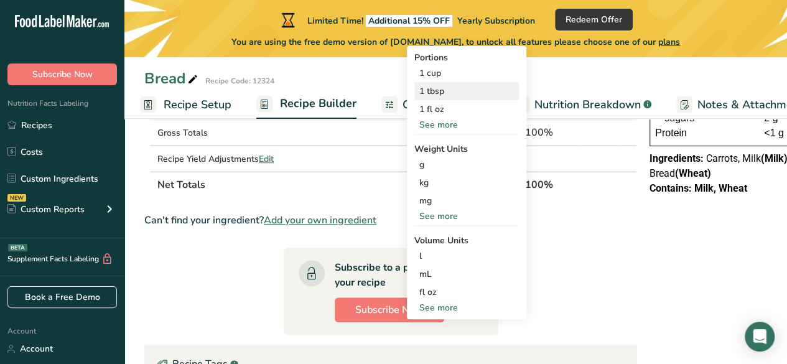
scroll to position [241, 0]
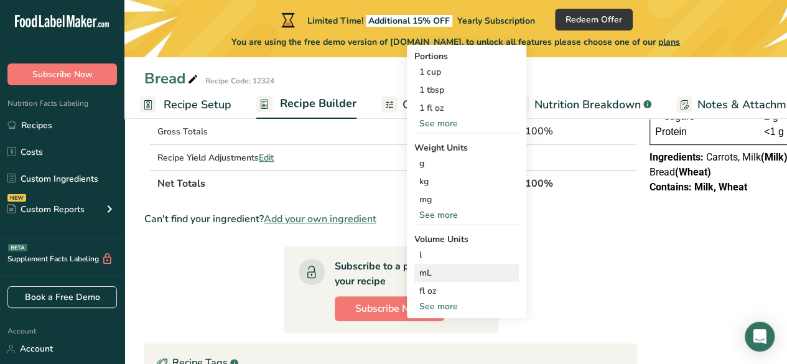
click at [429, 274] on div "mL" at bounding box center [466, 272] width 95 height 13
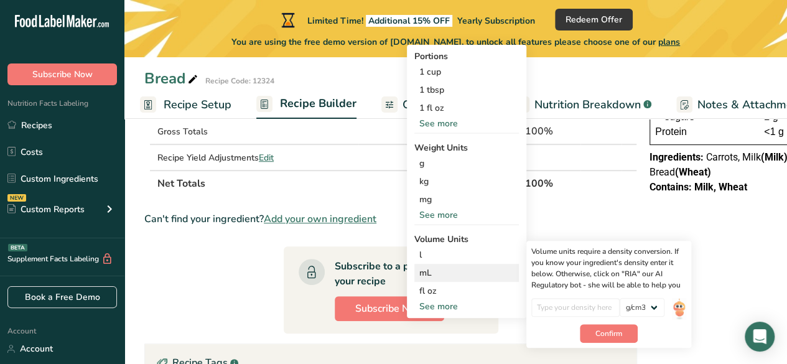
click at [429, 274] on div "mL" at bounding box center [466, 272] width 95 height 13
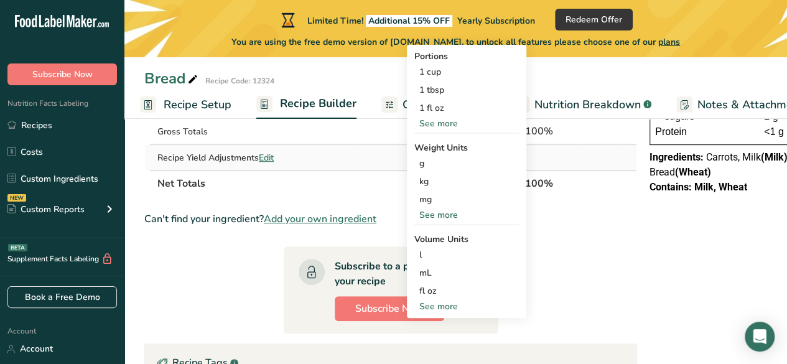
click at [343, 165] on td "Recipe Yield Adjustments Edit" at bounding box center [256, 157] width 203 height 25
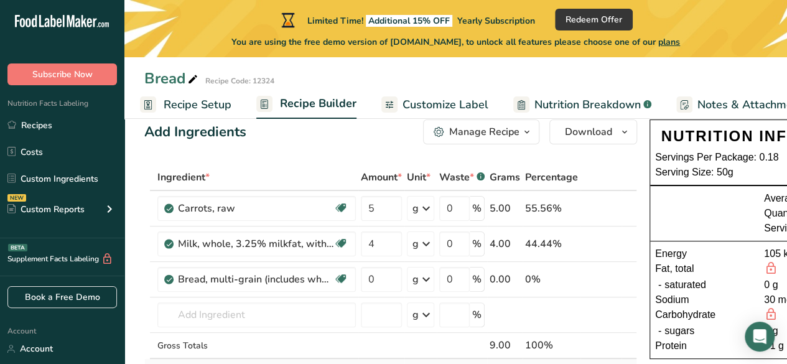
scroll to position [26, 0]
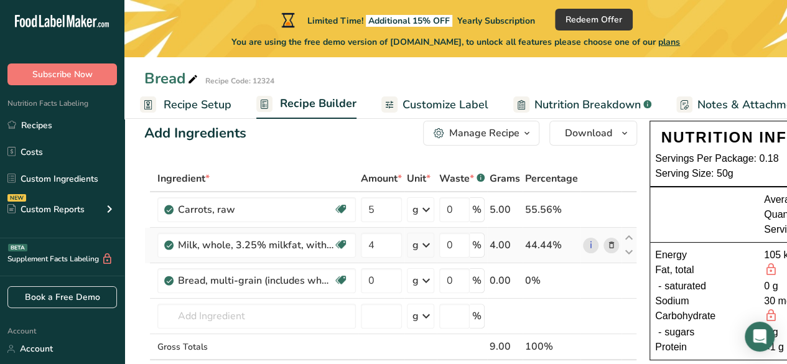
click at [424, 249] on icon at bounding box center [426, 245] width 15 height 22
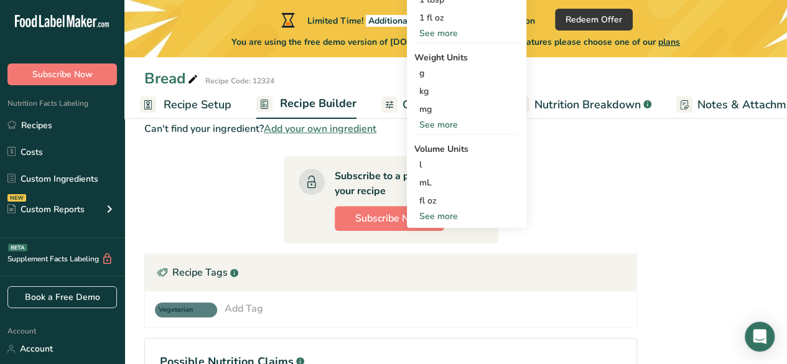
scroll to position [332, 0]
click at [436, 182] on div "mL" at bounding box center [466, 181] width 95 height 13
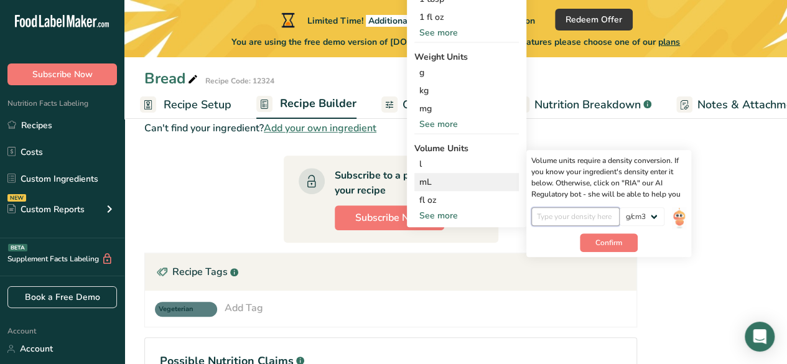
click at [601, 216] on input "number" at bounding box center [575, 216] width 89 height 19
type input "909"
click at [612, 237] on span "Confirm" at bounding box center [608, 242] width 27 height 11
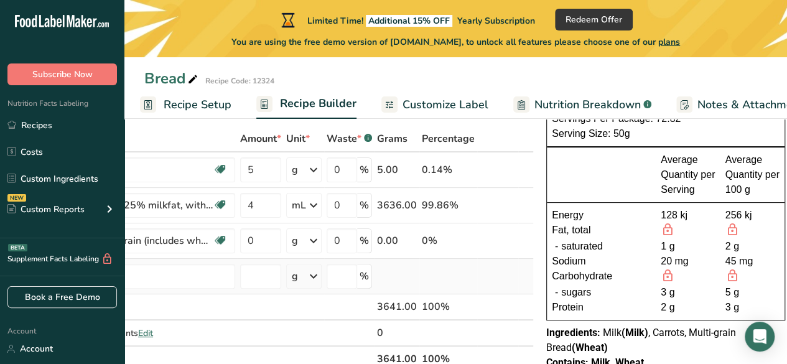
scroll to position [0, 0]
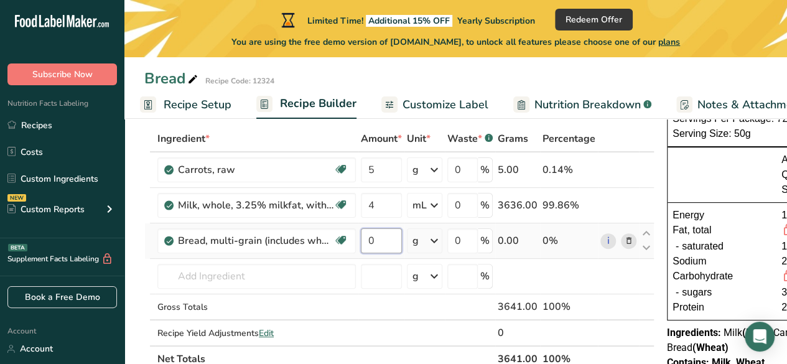
click at [373, 236] on input "0" at bounding box center [381, 240] width 41 height 25
type input "2"
click at [428, 249] on div "Ingredient * Amount * Unit * Waste * .a-a{fill:#347362;}.b-a{fill:#fff;} Grams …" at bounding box center [399, 249] width 510 height 246
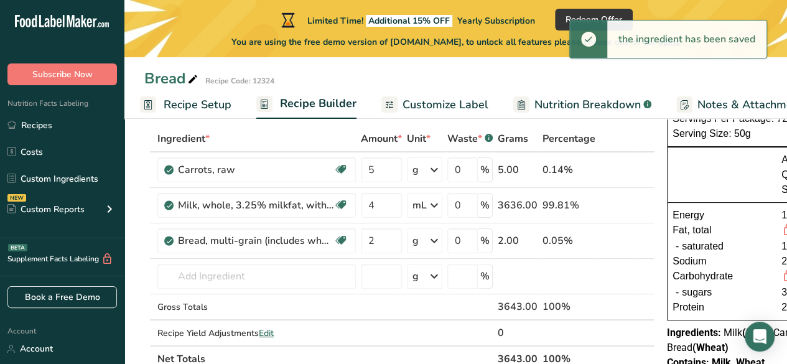
click at [428, 233] on icon at bounding box center [434, 241] width 15 height 22
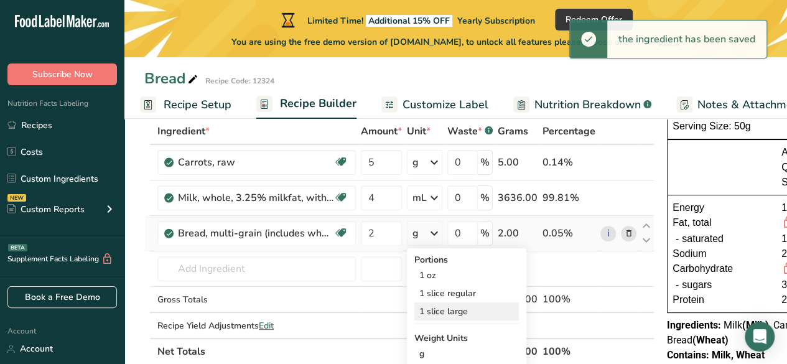
scroll to position [80, 0]
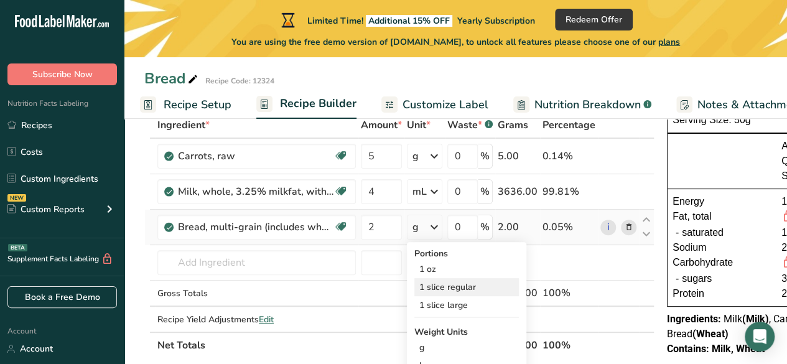
click at [495, 288] on div "1 slice regular" at bounding box center [466, 287] width 105 height 18
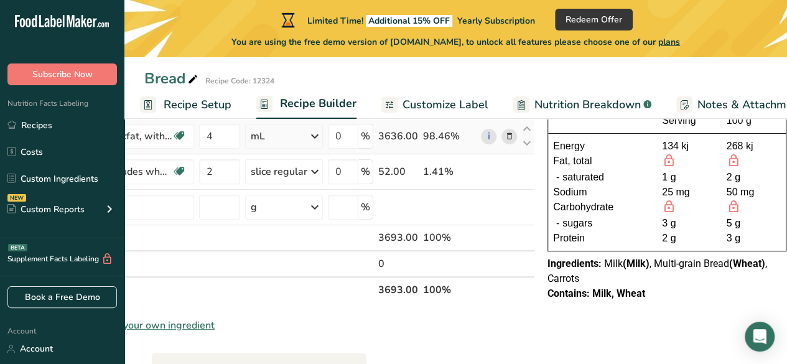
scroll to position [0, 0]
